Goal: Use online tool/utility: Utilize a website feature to perform a specific function

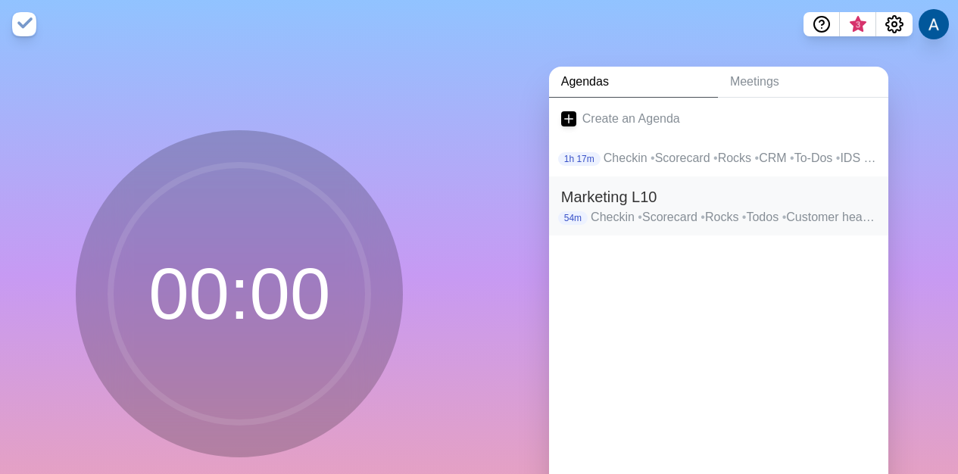
click at [665, 195] on h2 "Marketing L10" at bounding box center [718, 197] width 315 height 23
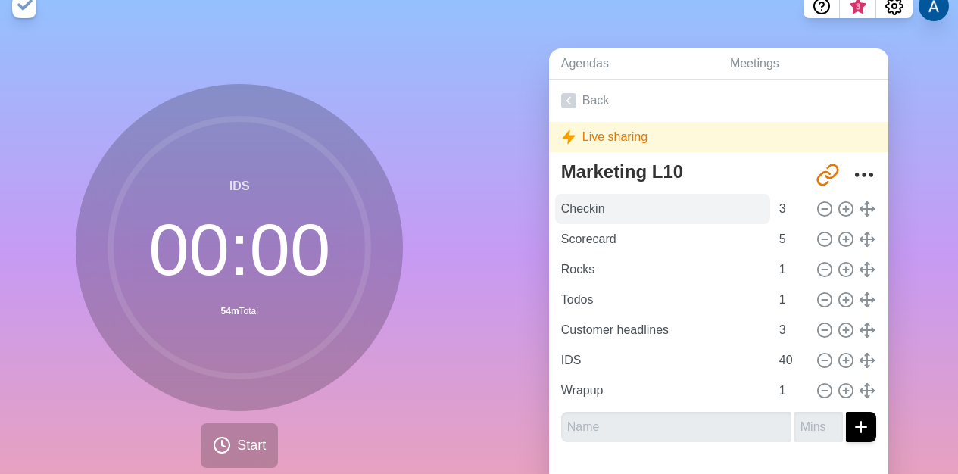
scroll to position [89, 0]
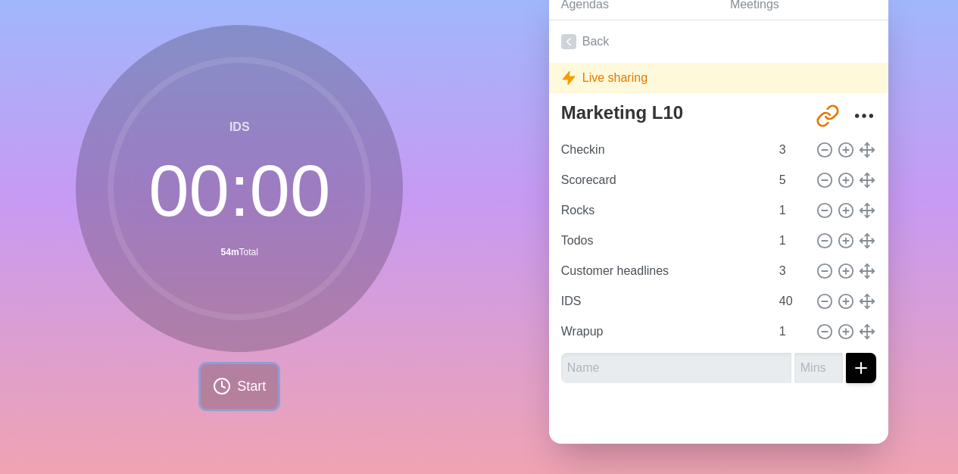
click at [237, 376] on span "Start" at bounding box center [251, 386] width 29 height 20
click at [237, 380] on span "Start" at bounding box center [251, 386] width 29 height 20
click at [385, 363] on div "IDS 00 : 00 54m Total Start" at bounding box center [239, 217] width 327 height 384
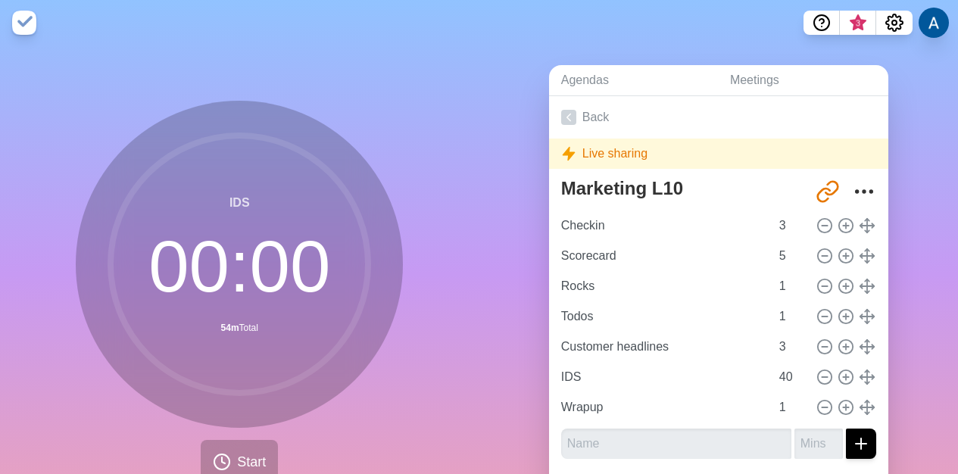
scroll to position [0, 0]
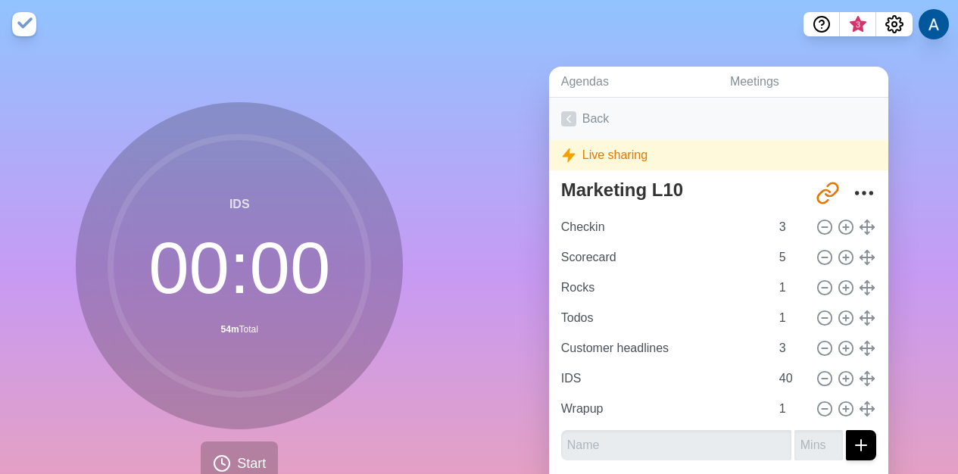
click at [583, 117] on link "Back" at bounding box center [718, 119] width 339 height 42
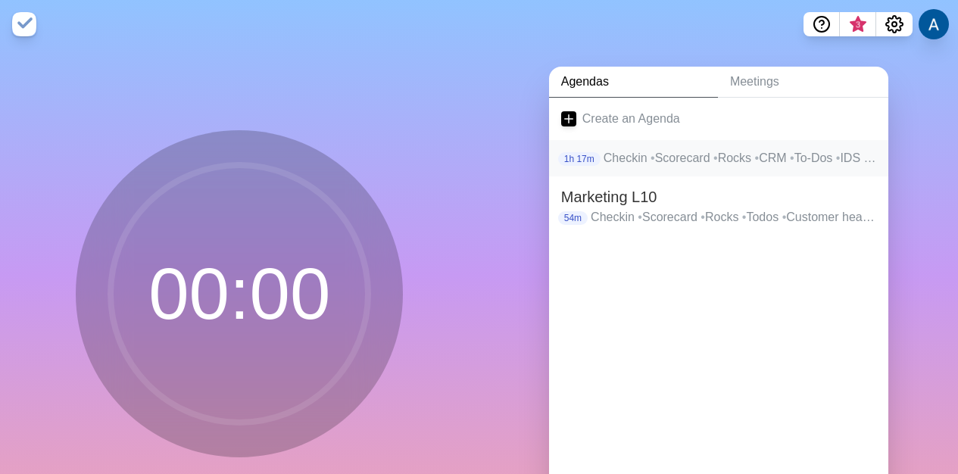
click at [654, 167] on p "Checkin • Scorecard • Rocks • CRM • To-Dos • IDS • Wrap up" at bounding box center [740, 158] width 273 height 18
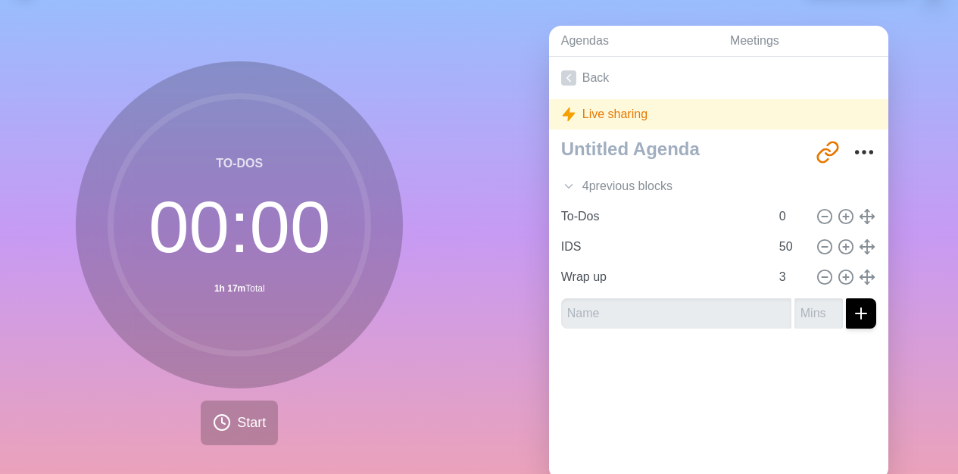
scroll to position [89, 0]
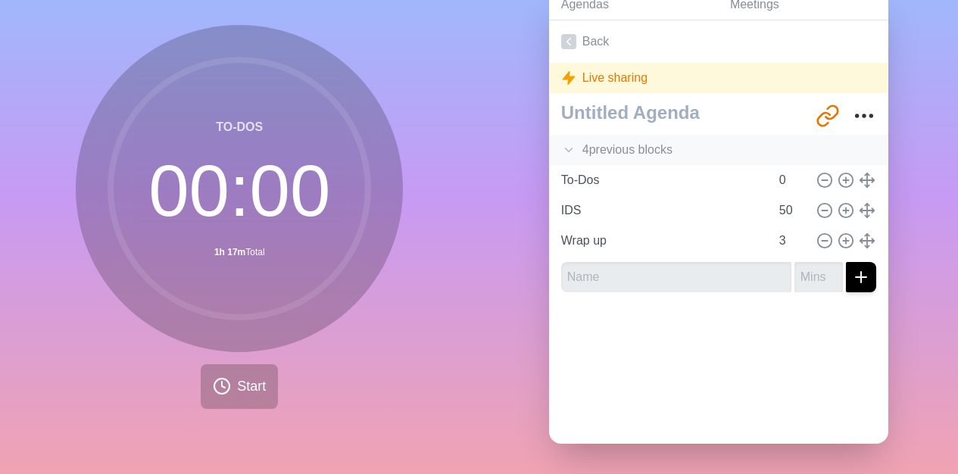
click at [566, 142] on icon at bounding box center [568, 149] width 15 height 15
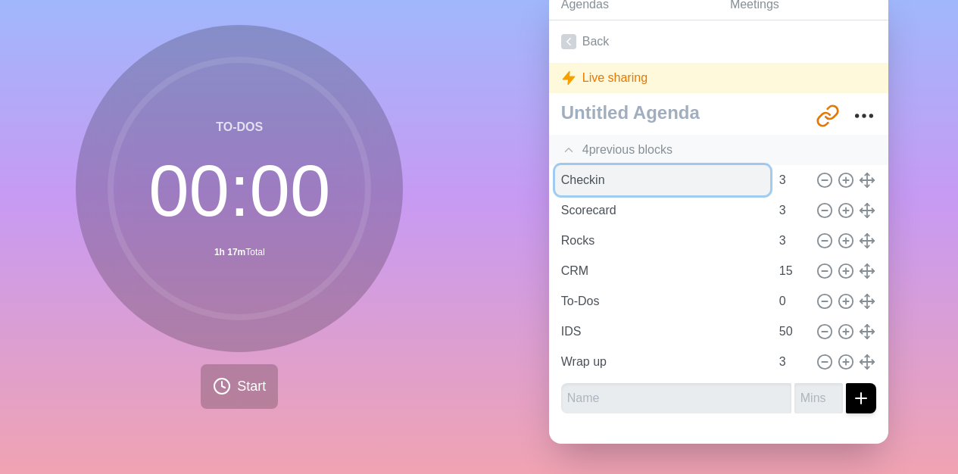
click at [595, 165] on input "Checkin" at bounding box center [662, 180] width 215 height 30
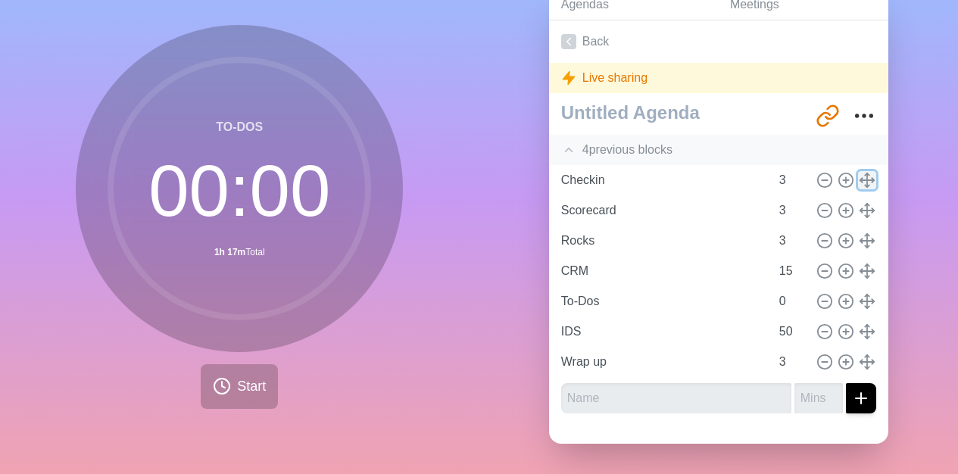
click at [859, 172] on icon at bounding box center [867, 180] width 17 height 17
click at [251, 376] on span "Start" at bounding box center [251, 386] width 29 height 20
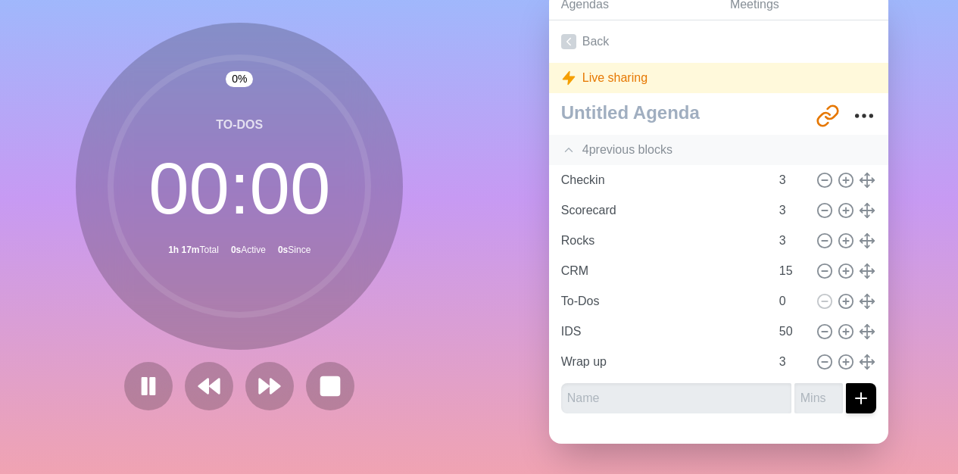
scroll to position [86, 0]
click at [211, 379] on polygon at bounding box center [216, 386] width 10 height 15
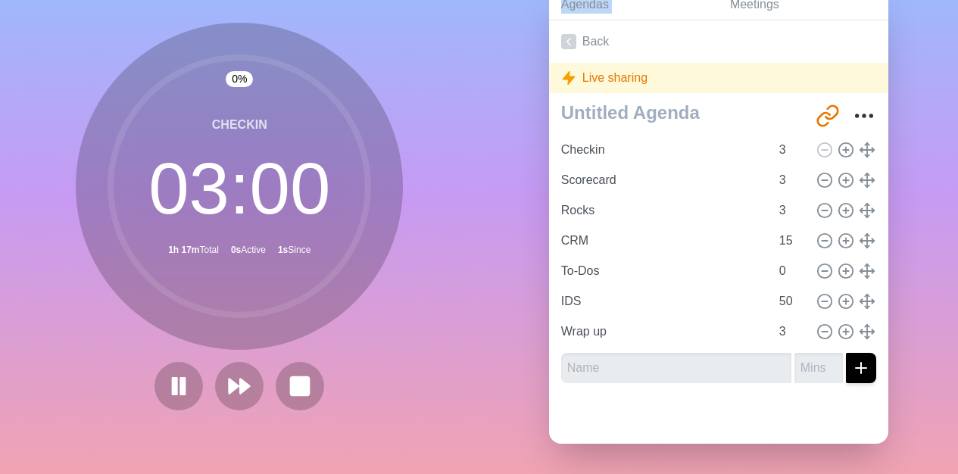
click at [208, 375] on div at bounding box center [239, 386] width 182 height 48
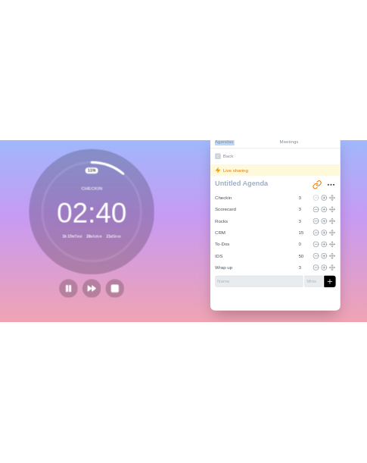
scroll to position [0, 0]
